Goal: Information Seeking & Learning: Find specific fact

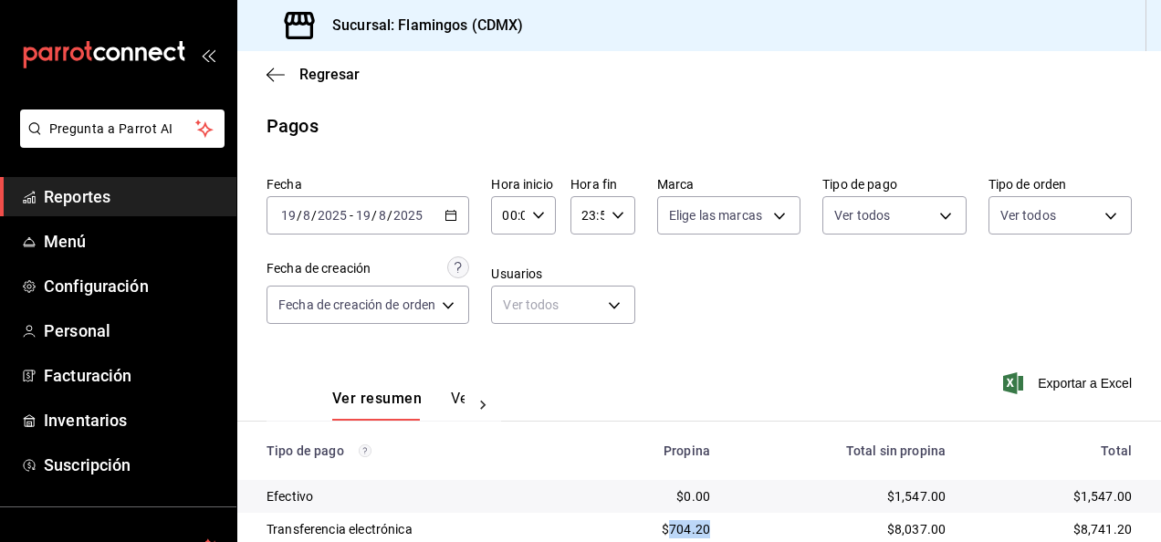
scroll to position [164, 0]
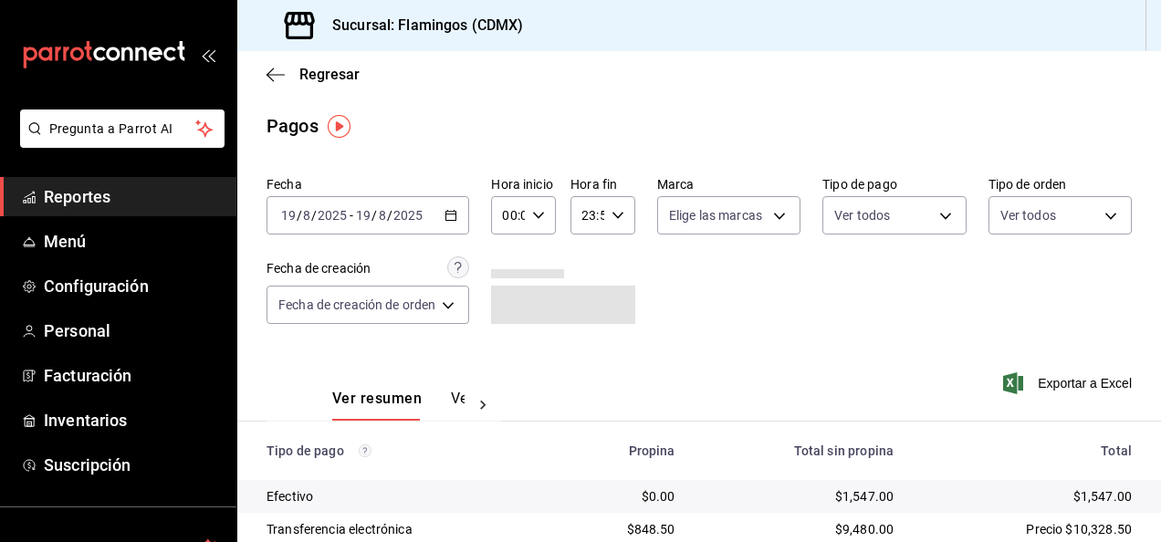
scroll to position [164, 0]
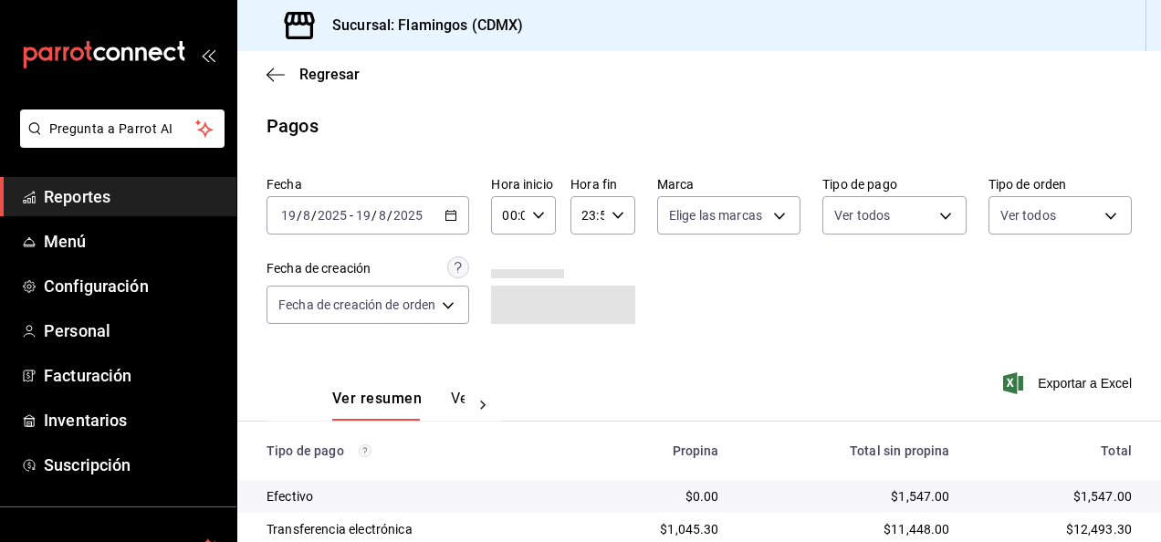
scroll to position [164, 0]
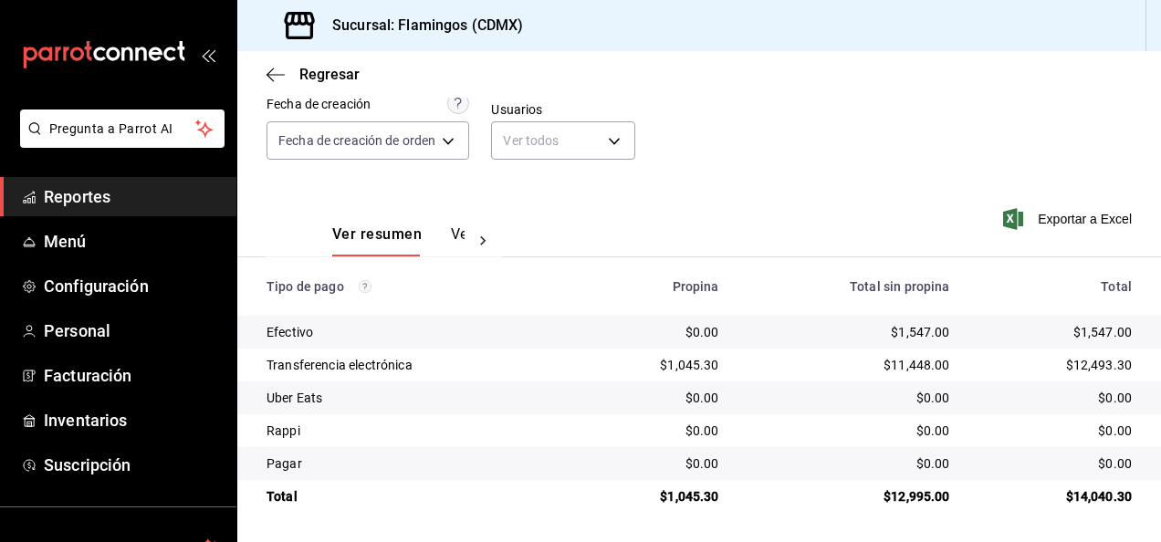
click at [684, 359] on div "$1,045.30" at bounding box center [654, 365] width 128 height 18
copy div "1,045.30"
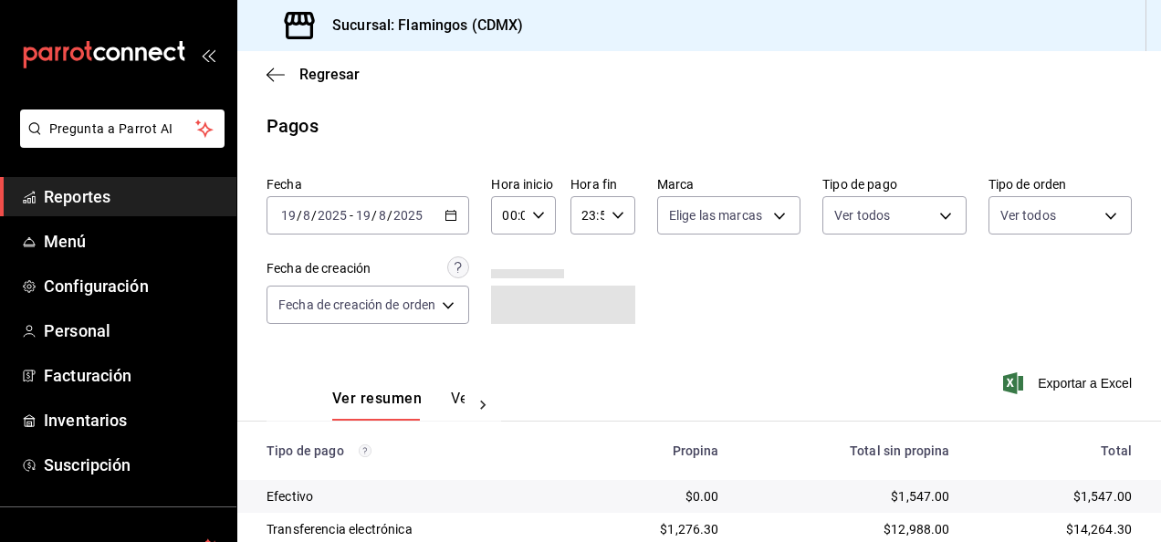
scroll to position [164, 0]
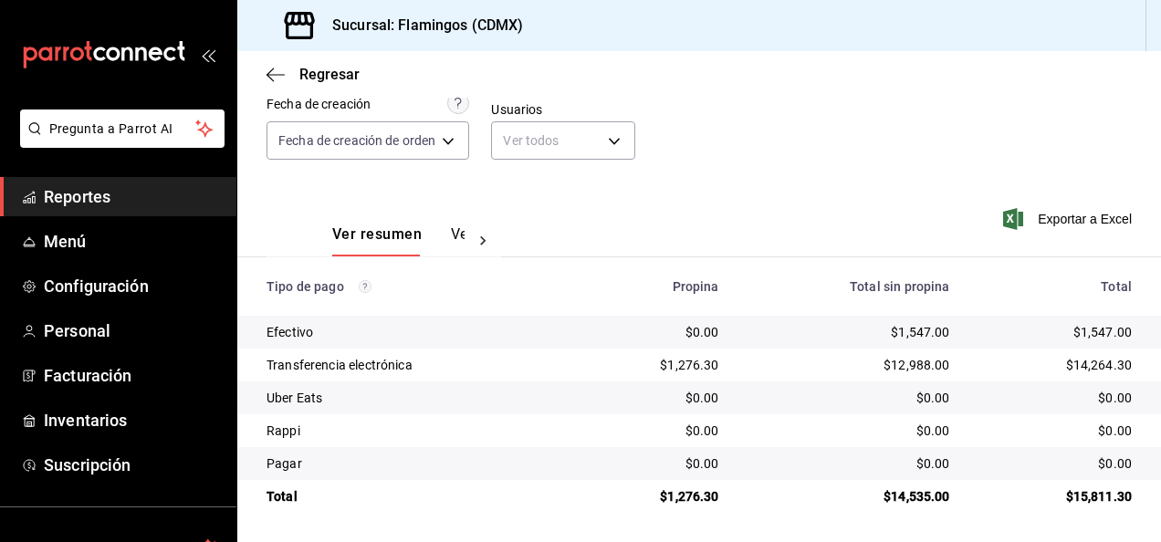
click at [678, 360] on div "$1,276.30" at bounding box center [654, 365] width 128 height 18
copy div "1,276.30"
